Goal: Information Seeking & Learning: Learn about a topic

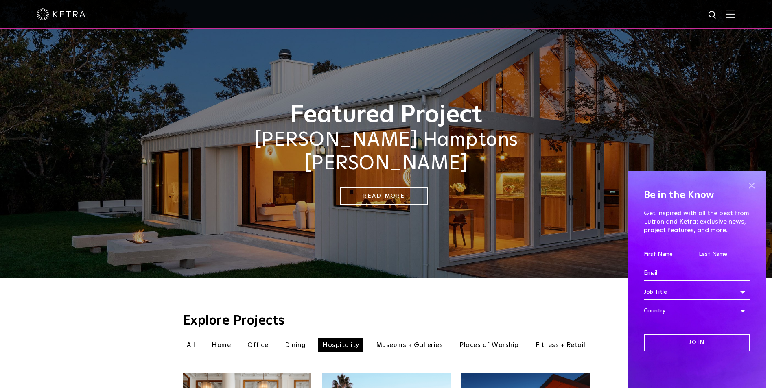
click at [753, 186] on span at bounding box center [752, 185] width 12 height 12
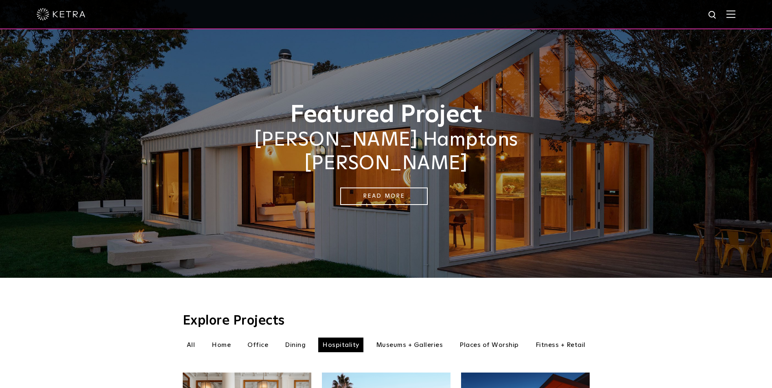
click at [254, 338] on li "Office" at bounding box center [257, 345] width 29 height 15
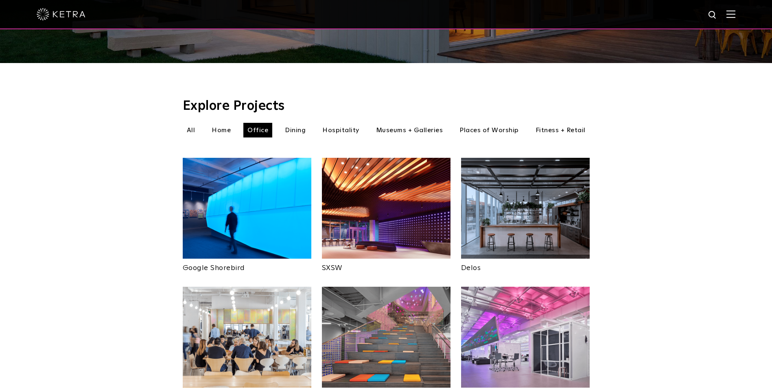
scroll to position [210, 0]
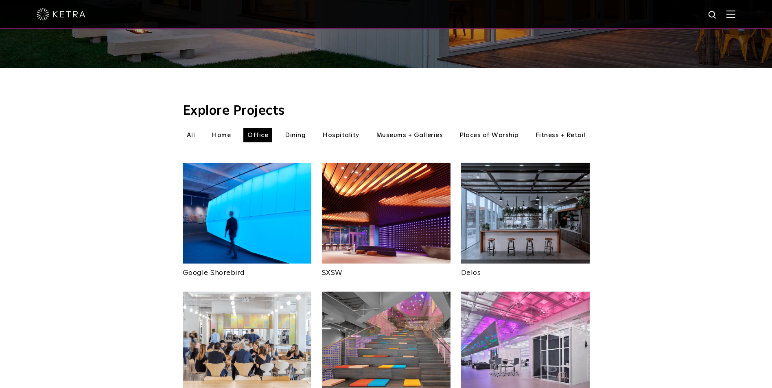
click at [225, 128] on li "Home" at bounding box center [221, 135] width 27 height 15
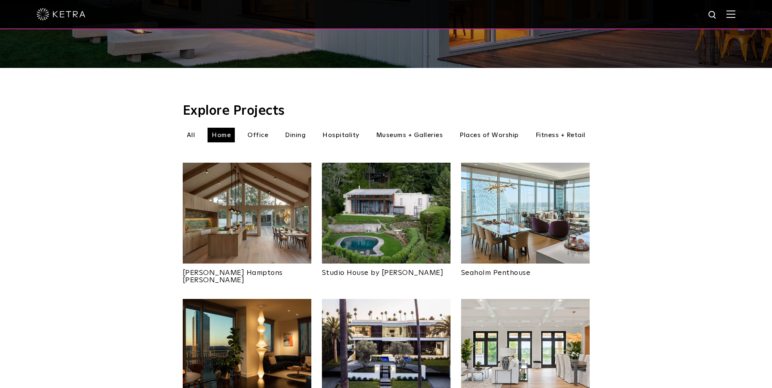
click at [261, 182] on img at bounding box center [247, 213] width 129 height 101
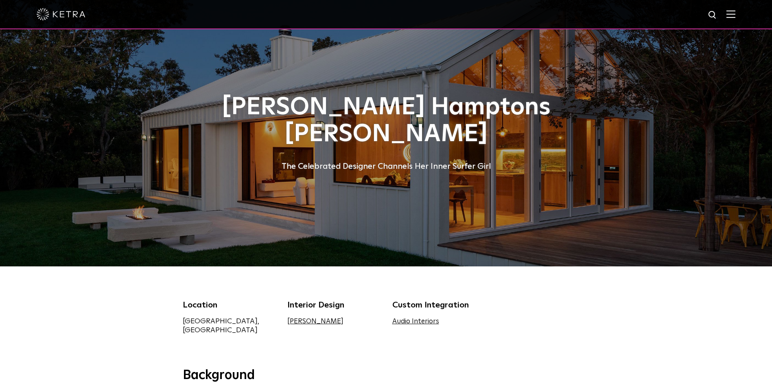
click at [403, 324] on link "Audio Interiors" at bounding box center [415, 321] width 47 height 7
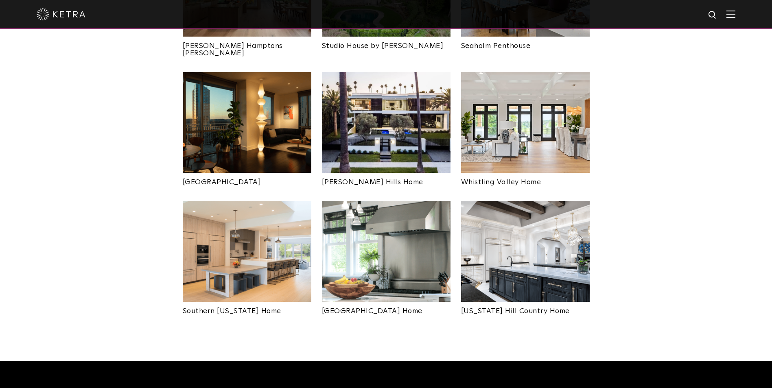
scroll to position [438, 0]
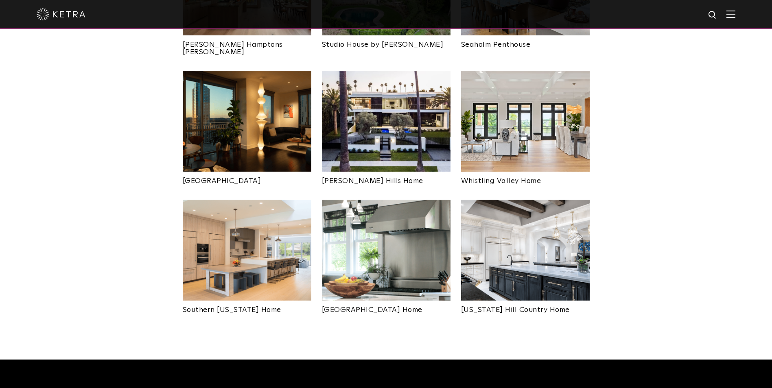
click at [519, 221] on img at bounding box center [525, 250] width 129 height 101
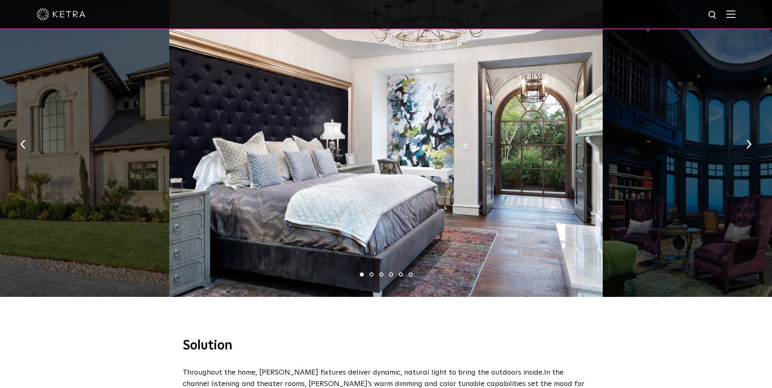
scroll to position [595, 0]
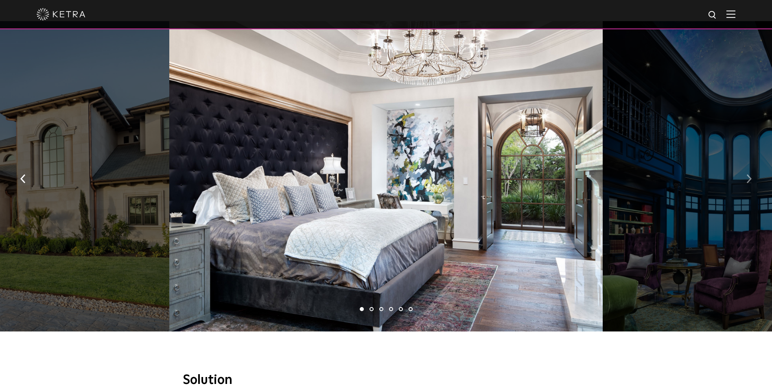
click at [751, 175] on img "button" at bounding box center [748, 179] width 5 height 9
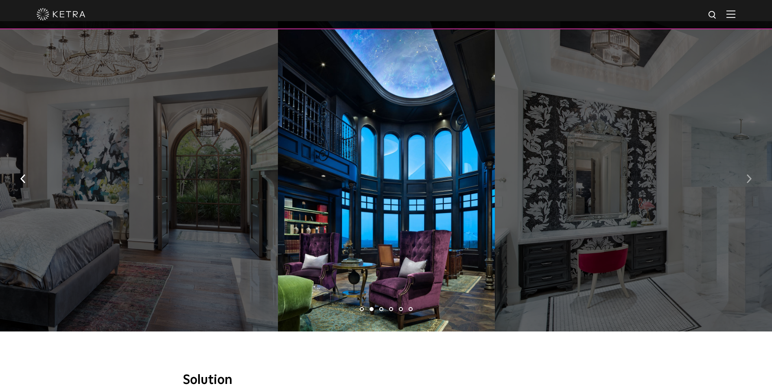
click at [751, 175] on img "button" at bounding box center [748, 179] width 5 height 9
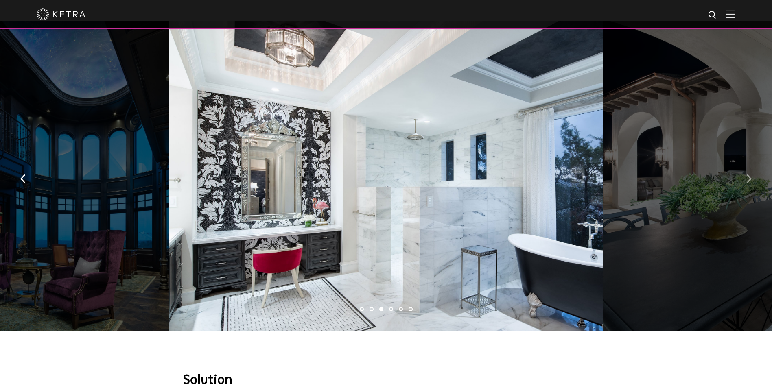
click at [751, 175] on img "button" at bounding box center [748, 179] width 5 height 9
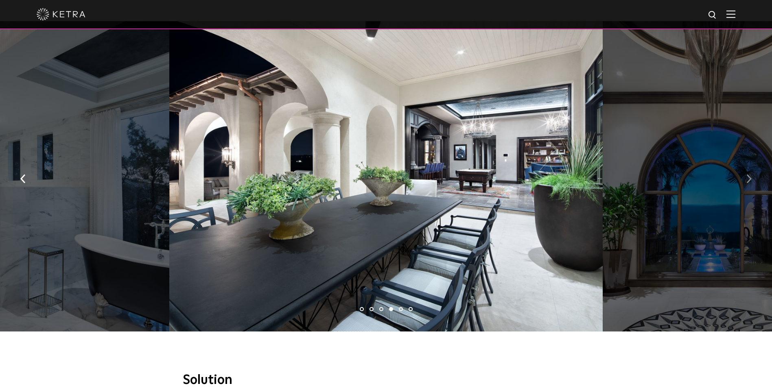
click at [751, 175] on img "button" at bounding box center [748, 179] width 5 height 9
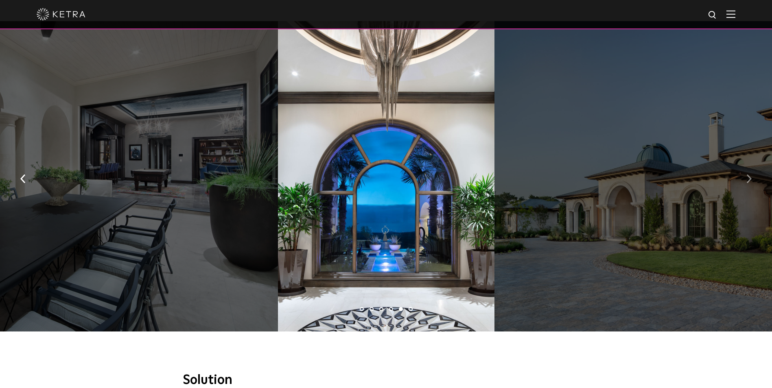
click at [751, 175] on img "button" at bounding box center [748, 179] width 5 height 9
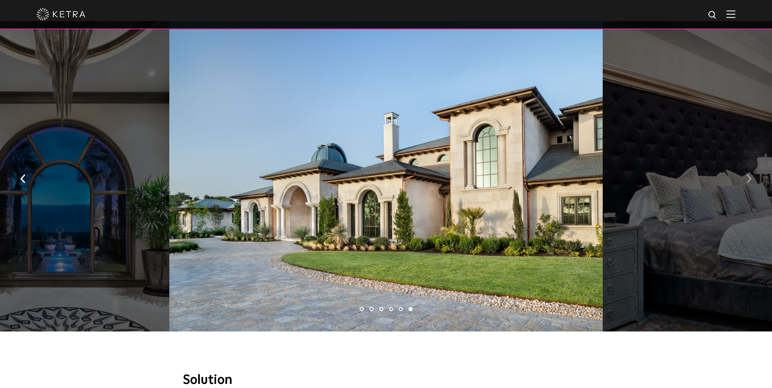
click at [751, 175] on img "button" at bounding box center [748, 179] width 5 height 9
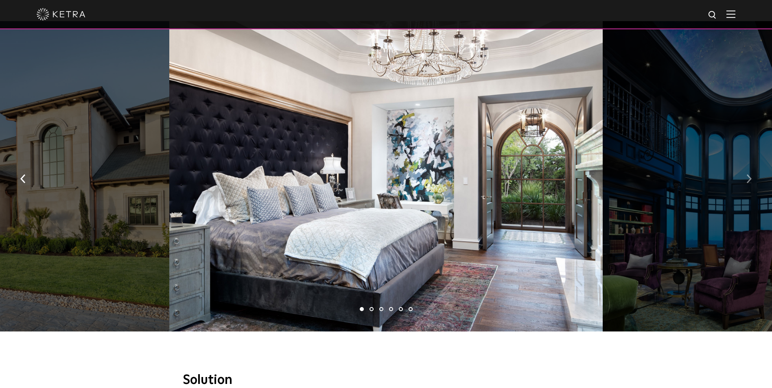
click at [751, 175] on img "button" at bounding box center [748, 179] width 5 height 9
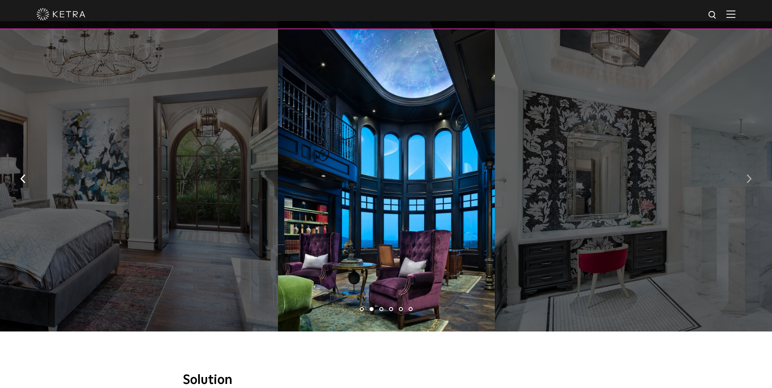
click at [751, 175] on img "button" at bounding box center [748, 179] width 5 height 9
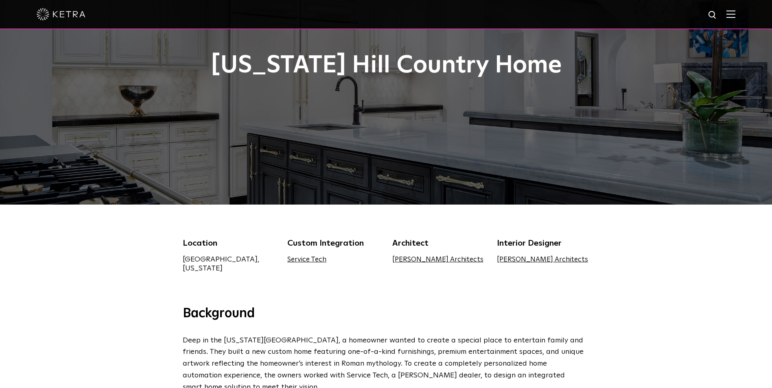
scroll to position [0, 0]
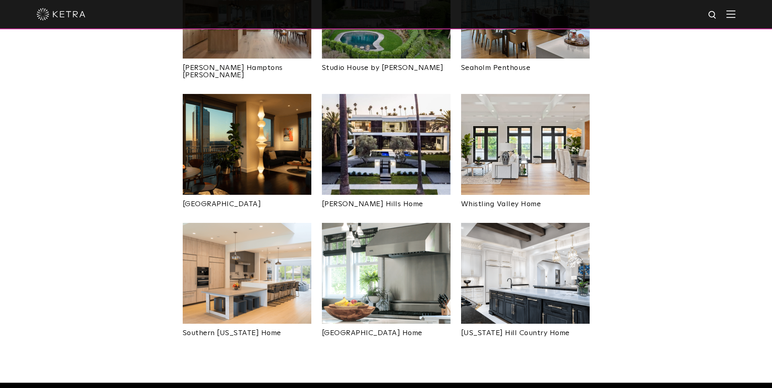
click at [70, 16] on img at bounding box center [61, 14] width 49 height 12
